Goal: Transaction & Acquisition: Purchase product/service

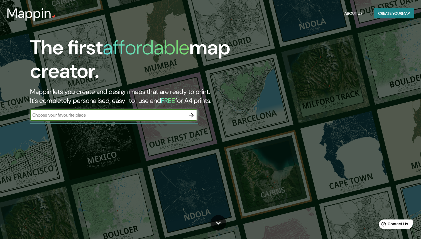
click at [135, 114] on input "text" at bounding box center [108, 115] width 156 height 6
type input "[STREET_ADDRESS][PERSON_NAME]"
click at [193, 116] on icon "button" at bounding box center [191, 115] width 7 height 7
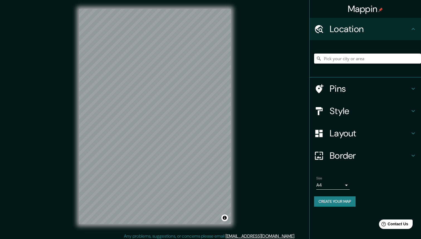
click at [328, 57] on input "Pick your city or area" at bounding box center [367, 58] width 107 height 10
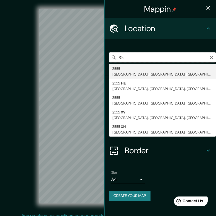
type input "3"
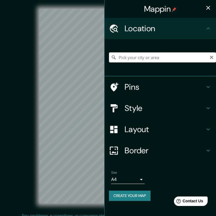
paste input "[STREET_ADDRESS][PERSON_NAME]"
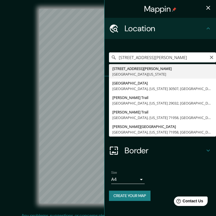
type input "[STREET_ADDRESS][PERSON_NAME][US_STATE]"
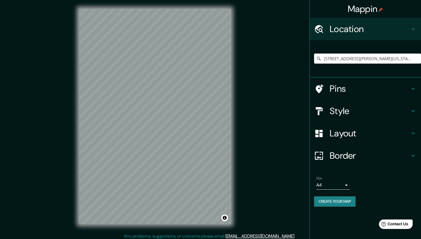
click at [330, 117] on div "Style" at bounding box center [365, 111] width 111 height 22
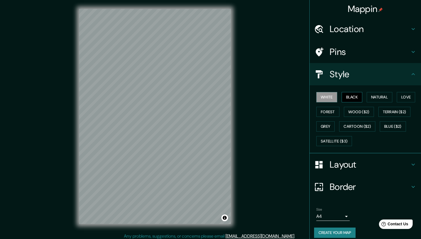
click at [350, 95] on button "Black" at bounding box center [352, 97] width 21 height 10
click at [373, 96] on button "Natural" at bounding box center [380, 97] width 26 height 10
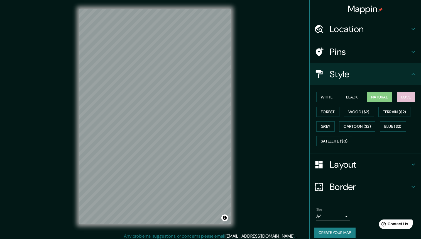
click at [405, 99] on button "Love" at bounding box center [406, 97] width 18 height 10
click at [390, 96] on button "Natural" at bounding box center [380, 97] width 26 height 10
click at [320, 94] on button "White" at bounding box center [326, 97] width 21 height 10
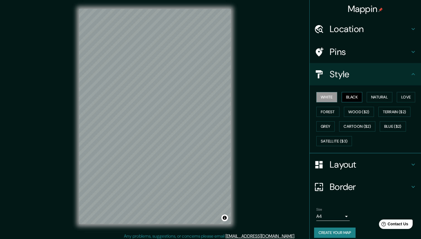
click at [356, 96] on button "Black" at bounding box center [352, 97] width 21 height 10
click at [372, 97] on button "Natural" at bounding box center [380, 97] width 26 height 10
click at [331, 230] on button "Create your map" at bounding box center [334, 232] width 41 height 10
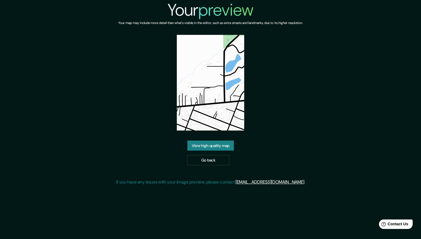
click at [208, 144] on link "View high quality map" at bounding box center [210, 145] width 46 height 10
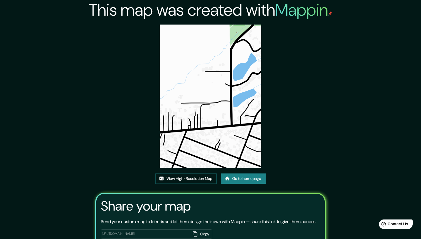
click at [209, 122] on img at bounding box center [210, 95] width 101 height 143
click at [205, 119] on img at bounding box center [210, 95] width 101 height 143
click at [249, 169] on div "This map was created with Mappin View High-Resolution Map Go to homepage Share …" at bounding box center [211, 138] width 244 height 276
click at [251, 179] on link "Go to homepage" at bounding box center [243, 178] width 45 height 10
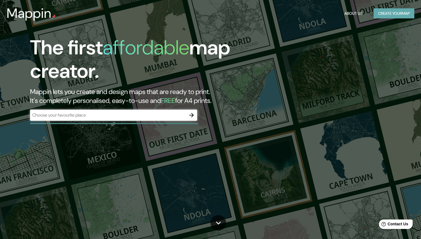
click at [382, 17] on button "Create your map" at bounding box center [394, 13] width 41 height 10
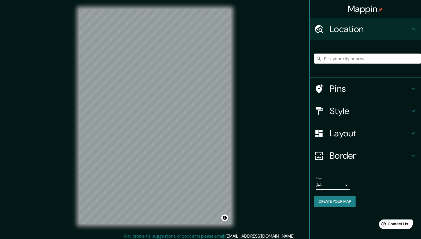
click at [333, 63] on input "Pick your city or area" at bounding box center [367, 58] width 107 height 10
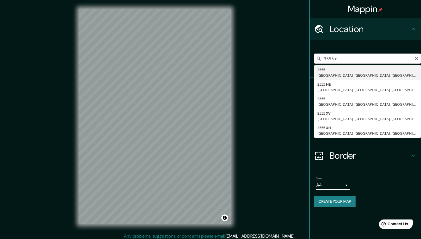
type input "3555 ch"
drag, startPoint x: 349, startPoint y: 60, endPoint x: 296, endPoint y: 60, distance: 53.4
click at [296, 60] on div "Mappin Location 3555 ch [GEOGRAPHIC_DATA][STREET_ADDRESS] [STREET_ADDRESS][GEOG…" at bounding box center [210, 120] width 421 height 241
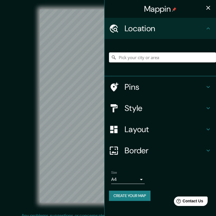
click at [134, 61] on input "Pick your city or area" at bounding box center [162, 57] width 107 height 10
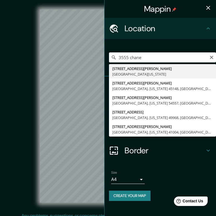
type input "[STREET_ADDRESS][PERSON_NAME][US_STATE]"
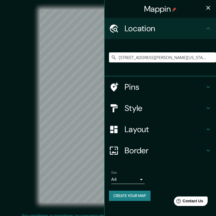
click at [207, 5] on icon "button" at bounding box center [208, 7] width 7 height 7
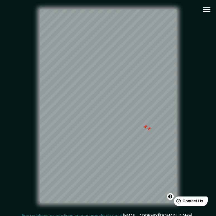
click at [146, 128] on div at bounding box center [145, 126] width 4 height 4
click at [148, 127] on div at bounding box center [148, 128] width 4 height 4
click at [145, 127] on div at bounding box center [145, 126] width 4 height 4
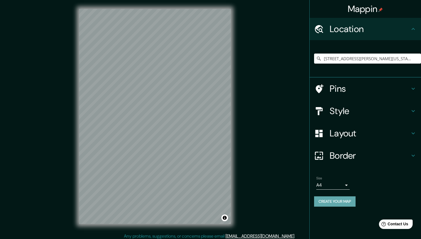
click at [324, 200] on button "Create your map" at bounding box center [334, 201] width 41 height 10
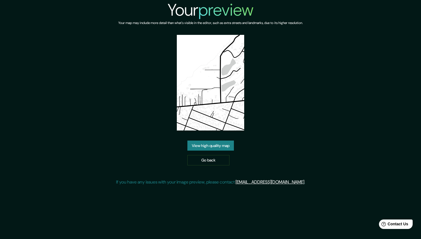
click at [215, 142] on link "View high quality map" at bounding box center [210, 145] width 46 height 10
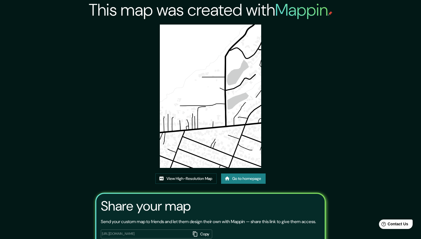
click at [213, 126] on img at bounding box center [210, 95] width 101 height 143
